Goal: Navigation & Orientation: Find specific page/section

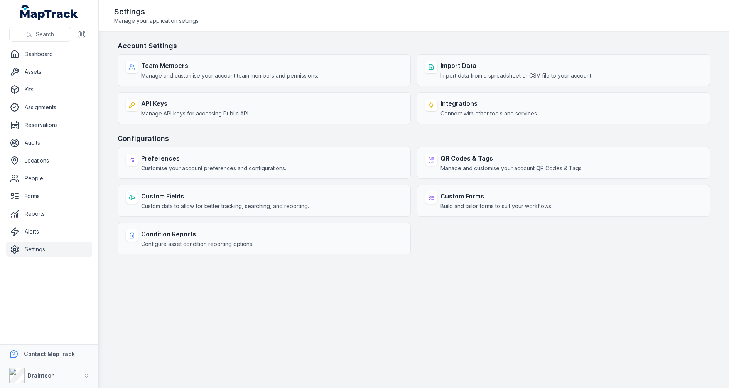
click at [286, 47] on h3 "Account Settings" at bounding box center [414, 46] width 593 height 11
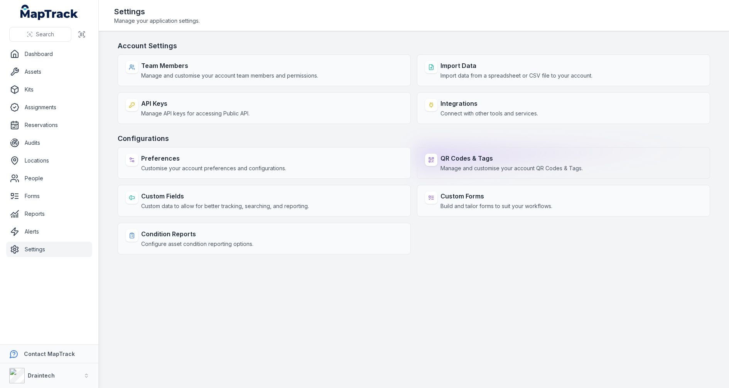
click at [452, 158] on strong "QR Codes & Tags" at bounding box center [512, 158] width 142 height 9
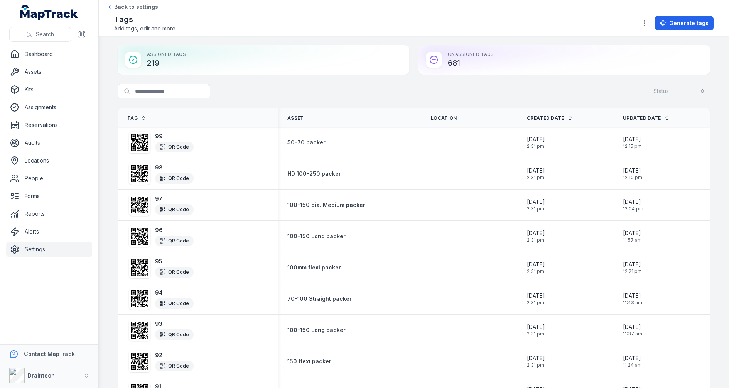
click at [417, 100] on div "Search for tags Status" at bounding box center [414, 93] width 593 height 18
click at [77, 78] on link "Assets" at bounding box center [49, 71] width 86 height 15
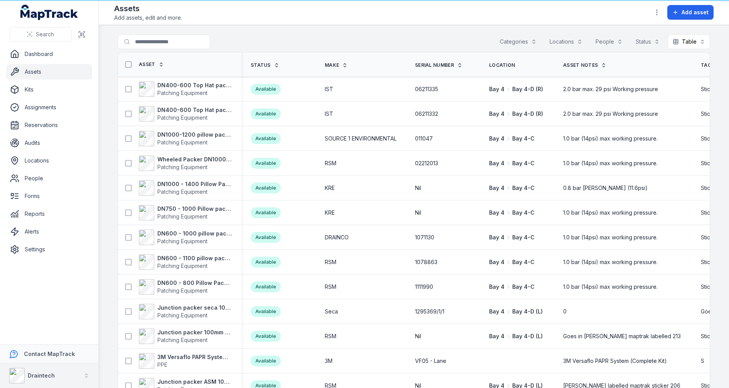
click at [47, 380] on div "Draintech" at bounding box center [32, 375] width 46 height 15
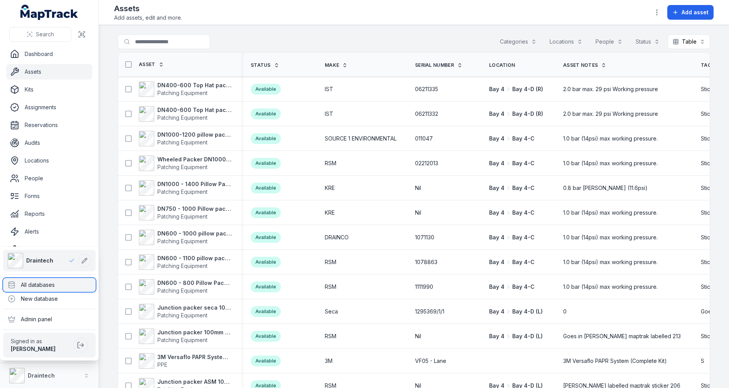
click at [64, 284] on div "All databases" at bounding box center [49, 285] width 93 height 14
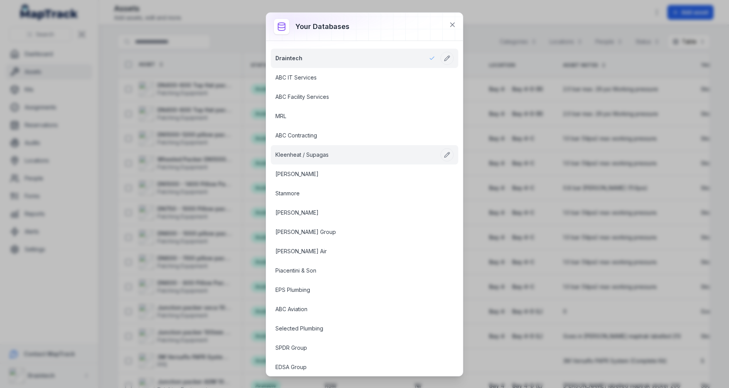
scroll to position [647, 0]
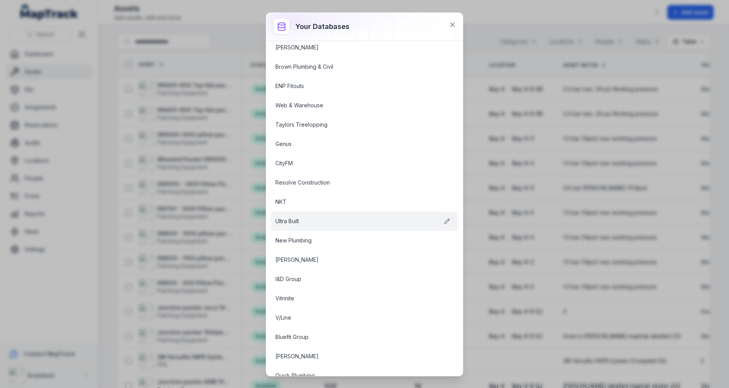
click at [328, 217] on link "Ultra Built" at bounding box center [355, 221] width 160 height 8
